Goal: Task Accomplishment & Management: Complete application form

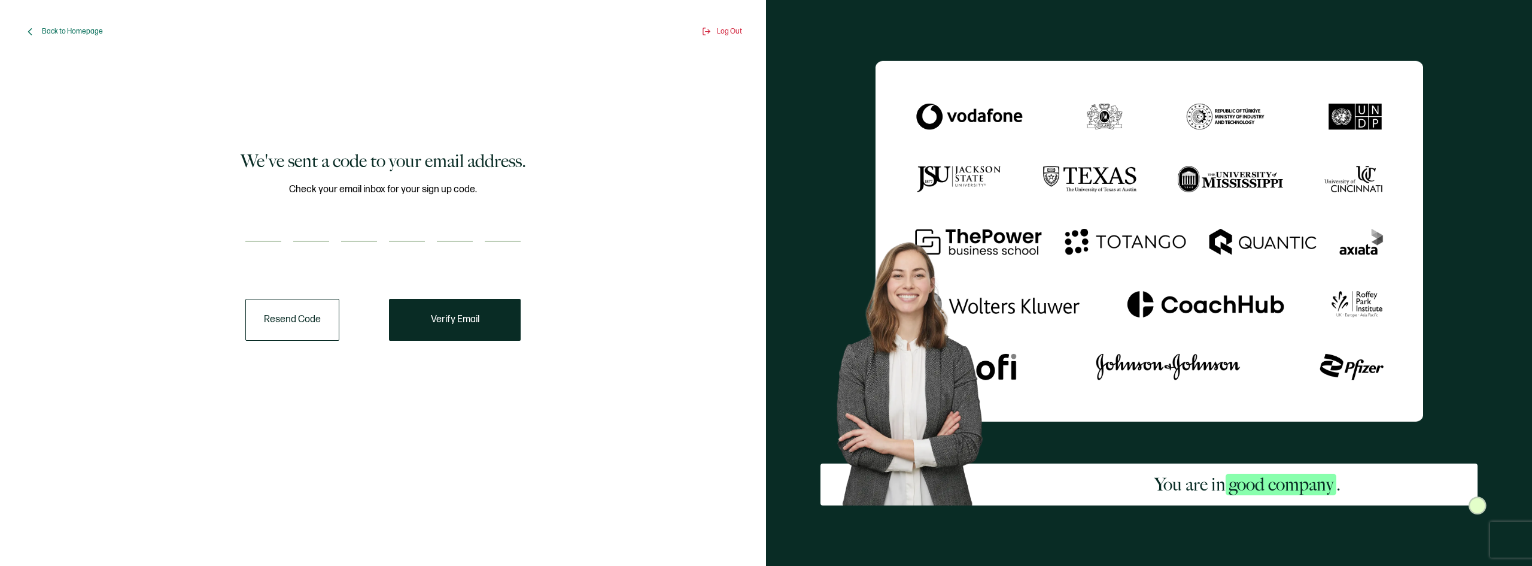
click at [270, 224] on input "number" at bounding box center [263, 230] width 36 height 24
type input "4"
type input "0"
click at [259, 252] on div "Check your email inbox for your sign up code. 4 0" at bounding box center [382, 219] width 275 height 75
drag, startPoint x: 356, startPoint y: 230, endPoint x: 350, endPoint y: 227, distance: 6.4
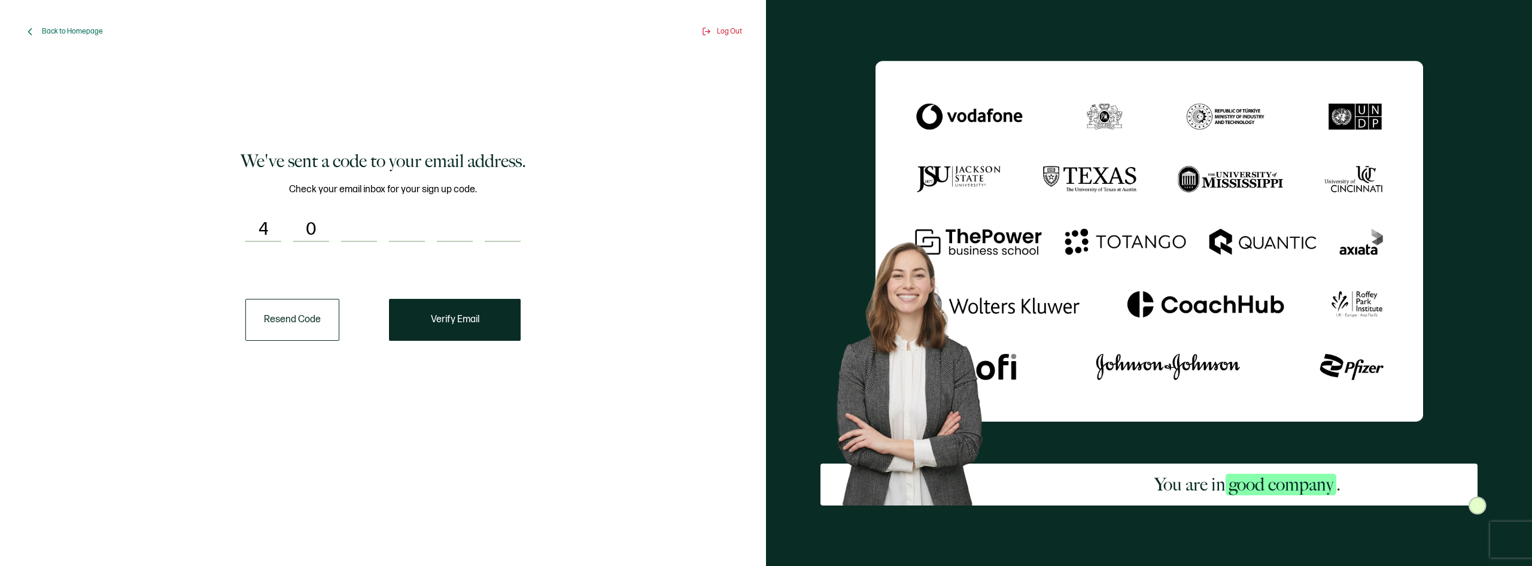
click at [353, 230] on input "number" at bounding box center [359, 230] width 36 height 24
type input "4"
type input "2"
type input "6"
type input "2"
